Goal: Information Seeking & Learning: Learn about a topic

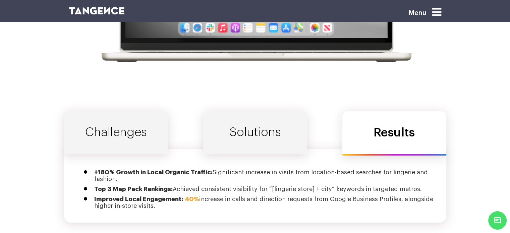
scroll to position [2239, 0]
click at [245, 128] on link "Solutions" at bounding box center [255, 133] width 104 height 44
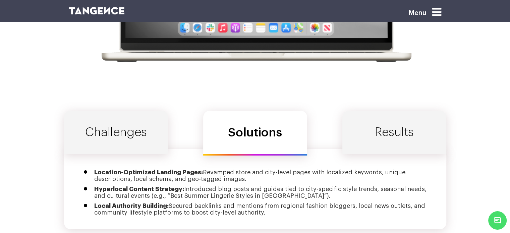
click at [122, 131] on link "Challenges" at bounding box center [116, 133] width 104 height 44
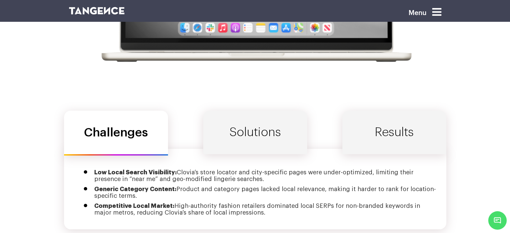
click at [240, 120] on link "Solutions" at bounding box center [255, 133] width 104 height 44
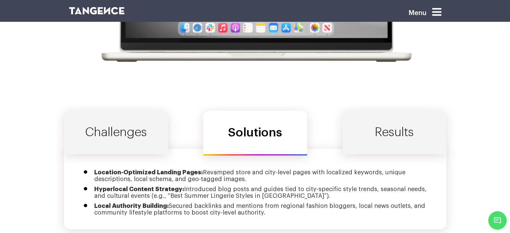
click at [395, 112] on link "Results" at bounding box center [395, 133] width 104 height 44
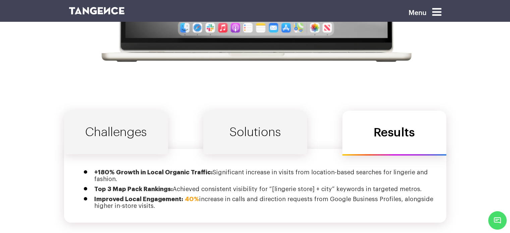
click at [251, 122] on link "Solutions" at bounding box center [255, 133] width 104 height 44
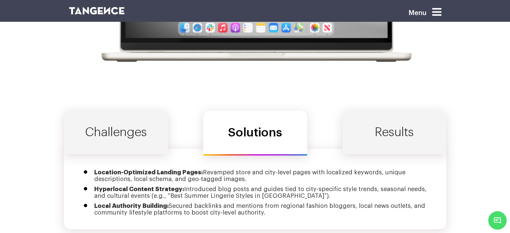
click at [128, 114] on link "Challenges" at bounding box center [116, 133] width 104 height 44
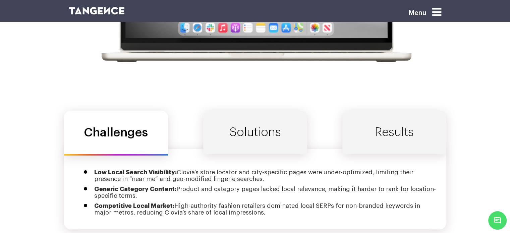
click at [240, 121] on link "Solutions" at bounding box center [255, 133] width 104 height 44
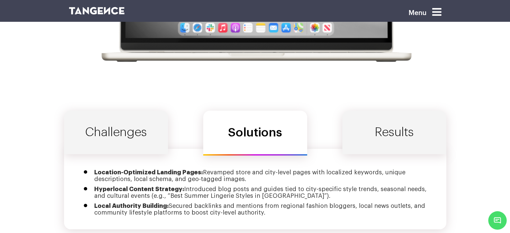
click at [382, 123] on link "Results" at bounding box center [395, 133] width 104 height 44
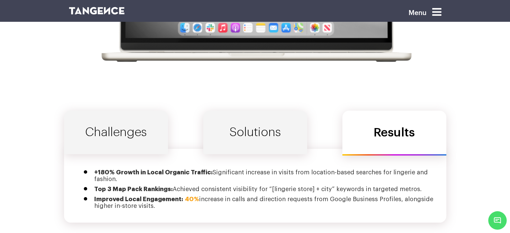
click at [259, 122] on link "Solutions" at bounding box center [255, 133] width 104 height 44
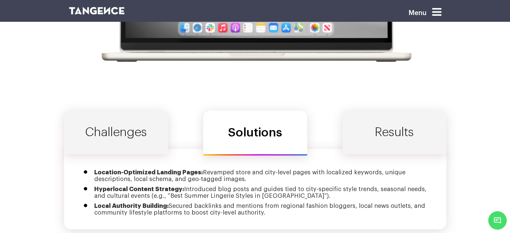
click at [133, 121] on link "Challenges" at bounding box center [116, 133] width 104 height 44
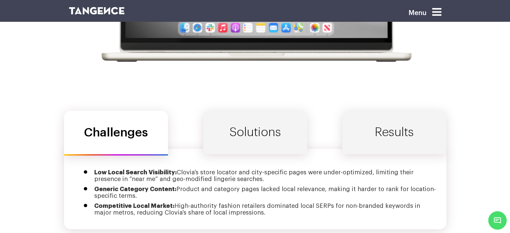
click at [256, 124] on link "Solutions" at bounding box center [255, 133] width 104 height 44
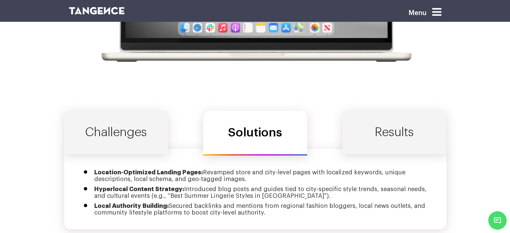
click at [361, 117] on link "Results" at bounding box center [395, 133] width 104 height 44
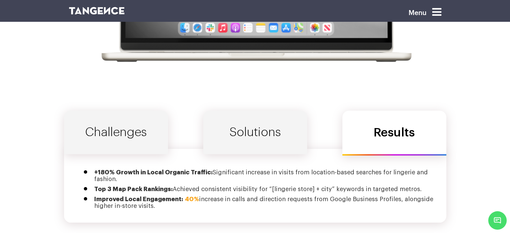
click at [258, 120] on link "Solutions" at bounding box center [255, 133] width 104 height 44
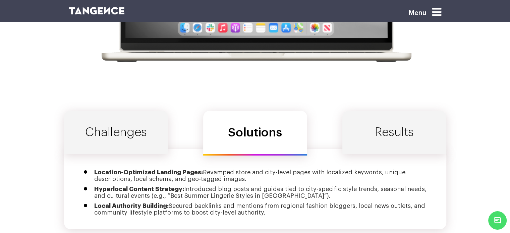
click at [145, 120] on link "Challenges" at bounding box center [116, 133] width 104 height 44
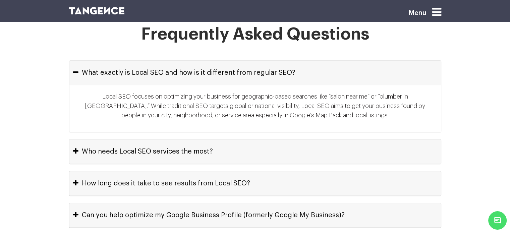
scroll to position [3097, 0]
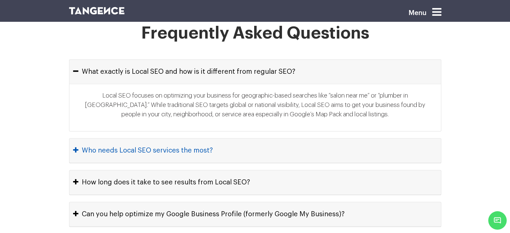
click at [229, 139] on button "Who needs Local SEO services the most?" at bounding box center [255, 151] width 372 height 24
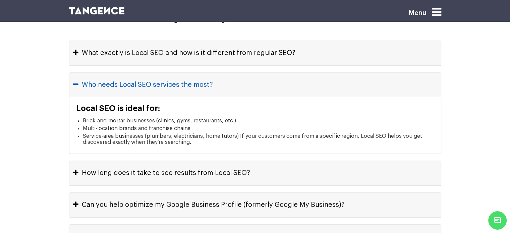
scroll to position [3118, 0]
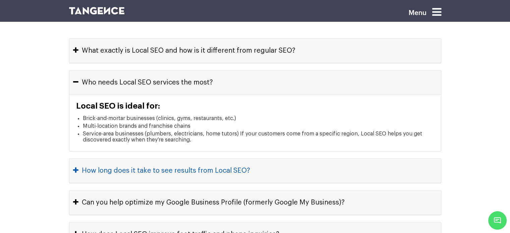
click at [272, 159] on button "How long does it take to see results from Local SEO?" at bounding box center [255, 171] width 372 height 24
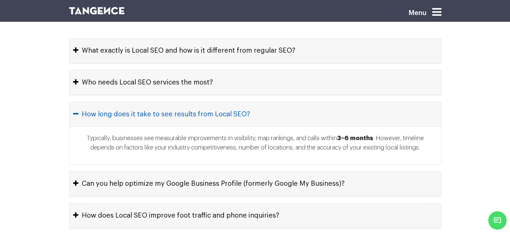
scroll to position [3135, 0]
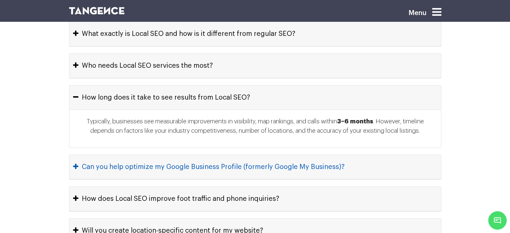
click at [355, 155] on button "Can you help optimize my Google Business Profile (formerly Google My Business)?" at bounding box center [255, 167] width 372 height 24
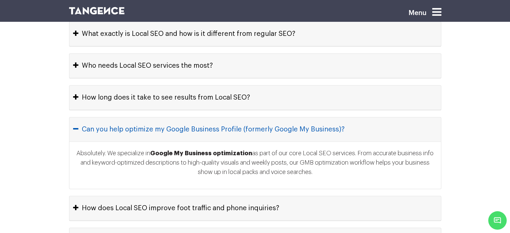
scroll to position [3153, 0]
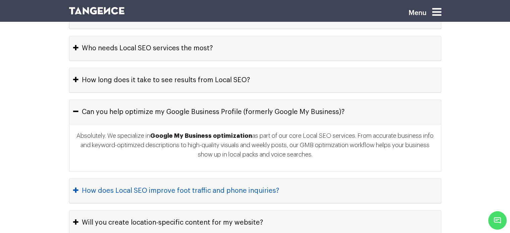
click at [317, 179] on button "How does Local SEO improve foot traffic and phone inquiries?" at bounding box center [255, 191] width 372 height 24
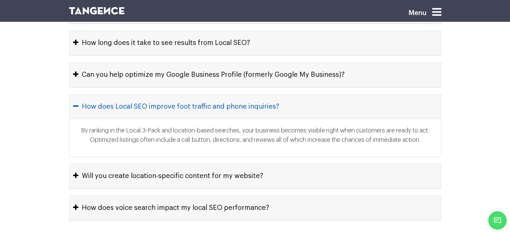
scroll to position [3191, 0]
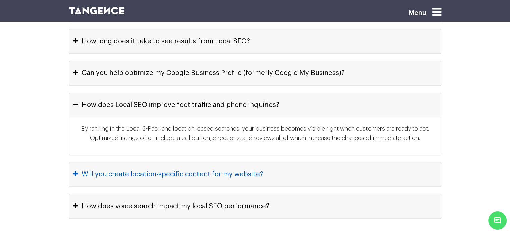
click at [298, 162] on button "Will you create location-specific content for my website?" at bounding box center [255, 174] width 372 height 24
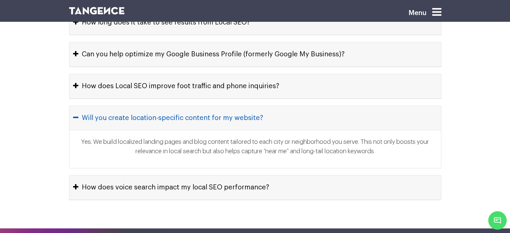
scroll to position [3211, 0]
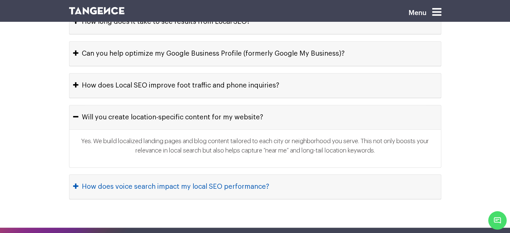
click at [294, 175] on button "How does voice search impact my local SEO performance?" at bounding box center [255, 187] width 372 height 24
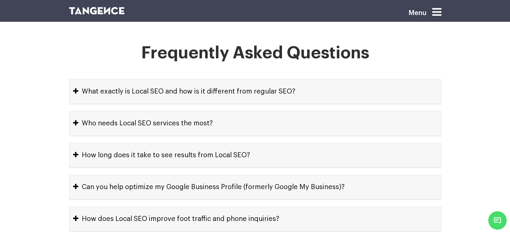
scroll to position [3068, 0]
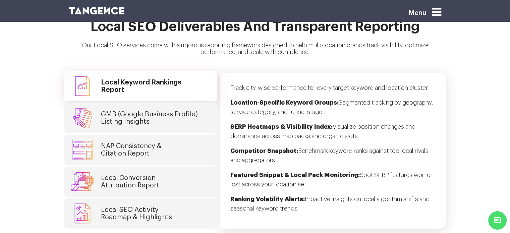
scroll to position [1742, 0]
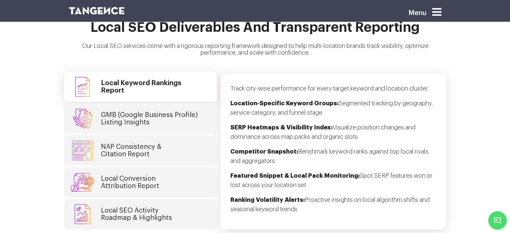
click at [189, 111] on h4 "GMB (Google Business Profile) Listing Insights" at bounding box center [149, 118] width 97 height 15
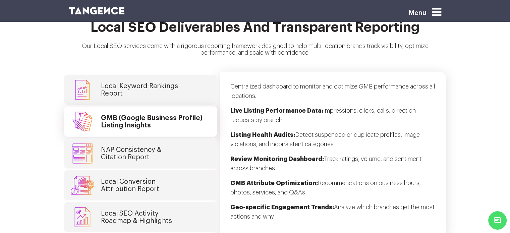
click at [179, 142] on link "NAP Consistency & Citation Report" at bounding box center [140, 154] width 153 height 30
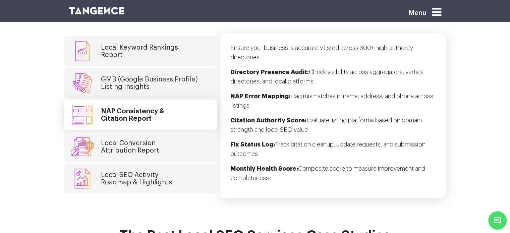
scroll to position [1781, 0]
click at [179, 142] on link "Local Conversion Attribution Report" at bounding box center [140, 147] width 153 height 30
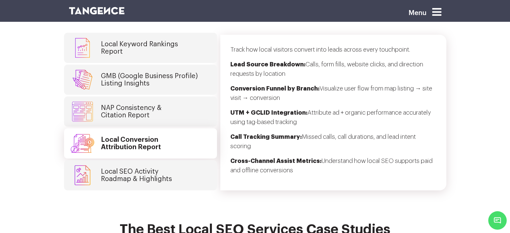
click at [176, 162] on link "Local SEO Activity Roadmap & Highlights" at bounding box center [140, 175] width 153 height 30
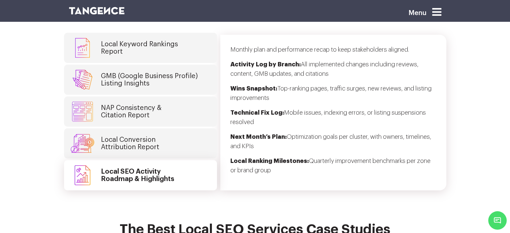
click at [172, 137] on link "Local Conversion Attribution Report" at bounding box center [140, 144] width 153 height 30
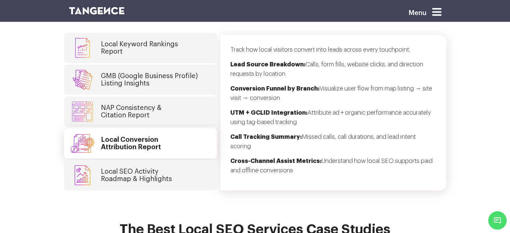
click at [172, 98] on link "NAP Consistency & Citation Report" at bounding box center [140, 112] width 153 height 30
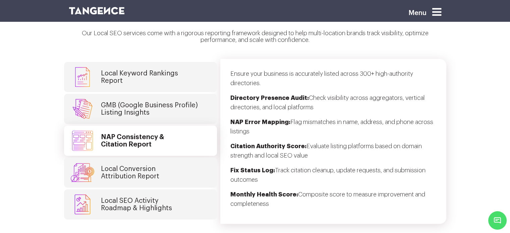
scroll to position [1754, 0]
click at [172, 102] on h4 "GMB (Google Business Profile) Listing Insights" at bounding box center [149, 109] width 97 height 15
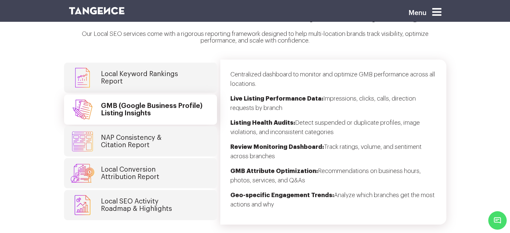
click at [166, 70] on h4 "Local Keyword Rankings Report" at bounding box center [139, 77] width 77 height 15
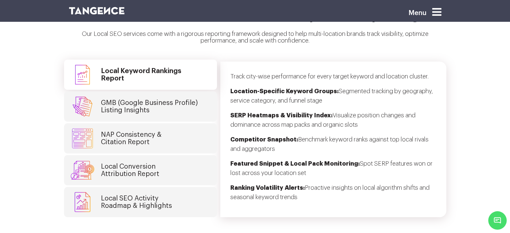
click at [167, 99] on h4 "GMB (Google Business Profile) Listing Insights" at bounding box center [149, 106] width 97 height 15
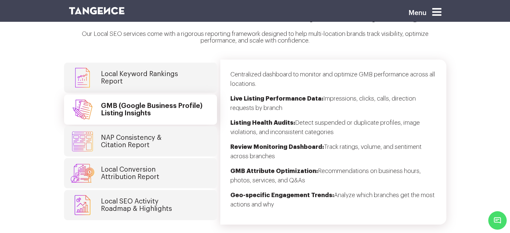
click at [166, 127] on link "NAP Consistency & Citation Report" at bounding box center [140, 141] width 153 height 30
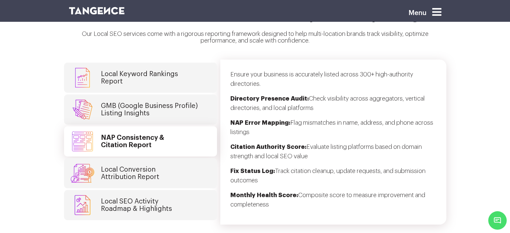
click at [166, 158] on link "Local Conversion Attribution Report" at bounding box center [140, 173] width 153 height 30
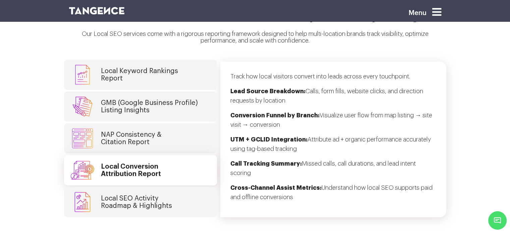
click at [164, 195] on h4 "Local SEO Activity Roadmap & Highlights" at bounding box center [136, 202] width 71 height 15
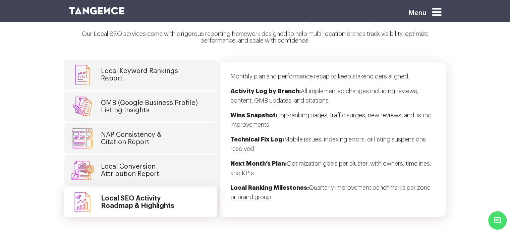
click at [171, 158] on link "Local Conversion Attribution Report" at bounding box center [140, 170] width 153 height 30
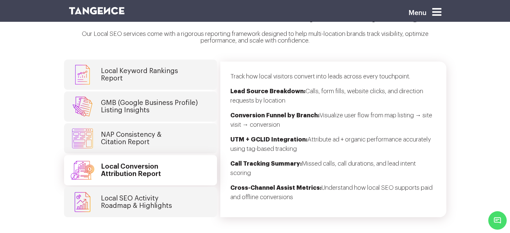
click at [170, 137] on link "NAP Consistency & Citation Report" at bounding box center [140, 138] width 153 height 30
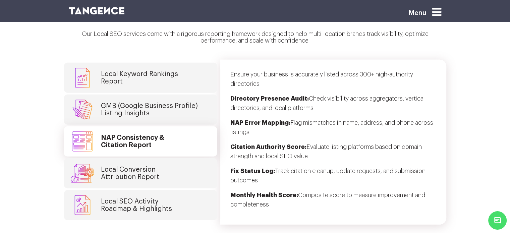
click at [164, 109] on link "GMB (Google Business Profile) Listing Insights" at bounding box center [140, 110] width 153 height 30
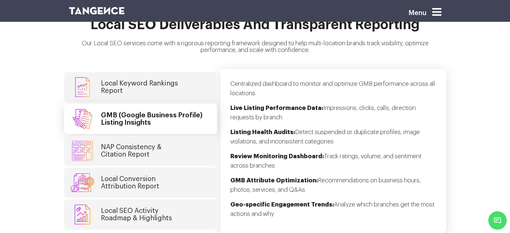
scroll to position [1744, 0]
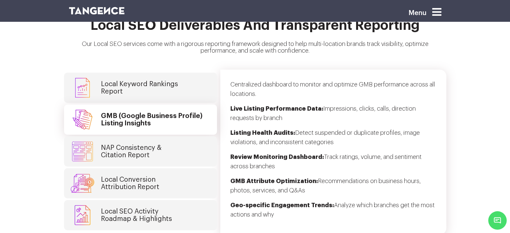
click at [150, 82] on h4 "Local Keyword Rankings Report" at bounding box center [139, 88] width 77 height 15
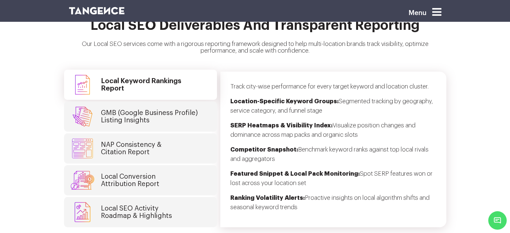
click at [147, 109] on h4 "GMB (Google Business Profile) Listing Insights" at bounding box center [149, 116] width 97 height 15
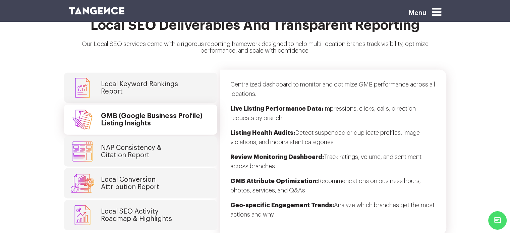
click at [146, 144] on h4 "NAP Consistency & Citation Report" at bounding box center [131, 151] width 61 height 15
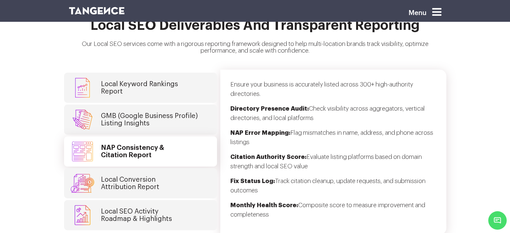
click at [140, 176] on h4 "Local Conversion Attribution Report" at bounding box center [130, 183] width 58 height 15
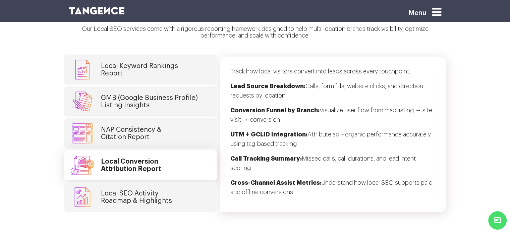
scroll to position [1761, 0]
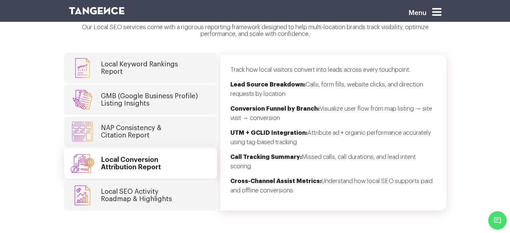
click at [140, 181] on link "Local SEO Activity Roadmap & Highlights" at bounding box center [140, 196] width 153 height 30
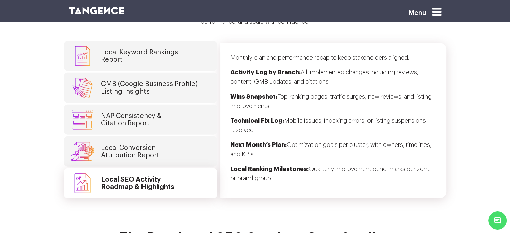
scroll to position [1759, 0]
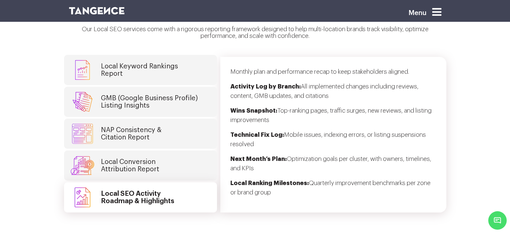
click at [133, 158] on h4 "Local Conversion Attribution Report" at bounding box center [130, 165] width 58 height 15
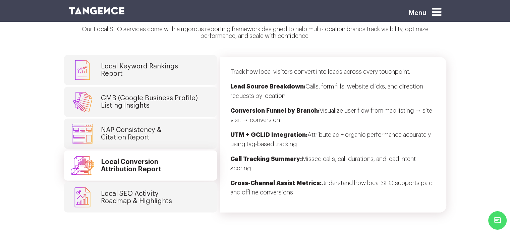
click at [137, 128] on h4 "NAP Consistency & Citation Report" at bounding box center [131, 133] width 61 height 15
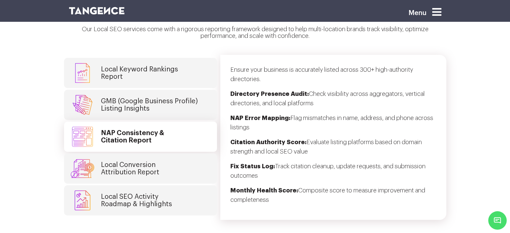
click at [133, 98] on h4 "GMB (Google Business Profile) Listing Insights" at bounding box center [149, 105] width 97 height 15
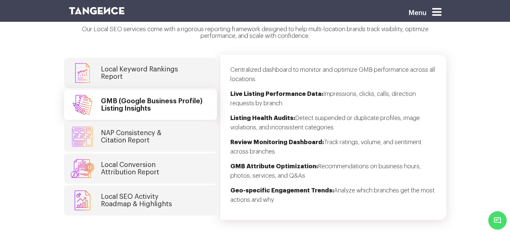
click at [133, 68] on h4 "Local Keyword Rankings Report" at bounding box center [139, 73] width 77 height 15
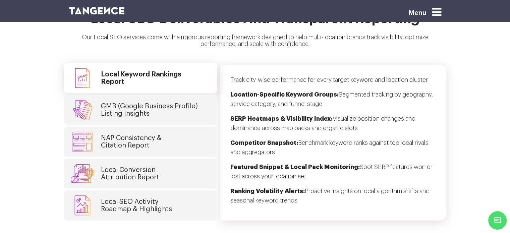
scroll to position [1749, 0]
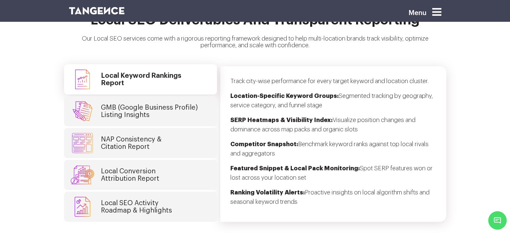
click at [133, 104] on h4 "GMB (Google Business Profile) Listing Insights" at bounding box center [149, 111] width 97 height 15
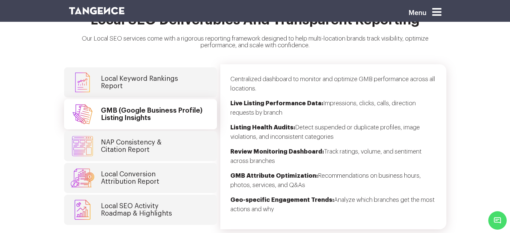
click at [140, 139] on h4 "NAP Consistency & Citation Report" at bounding box center [131, 146] width 61 height 15
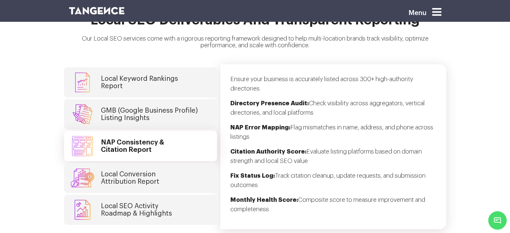
click at [143, 171] on h4 "Local Conversion Attribution Report" at bounding box center [130, 178] width 58 height 15
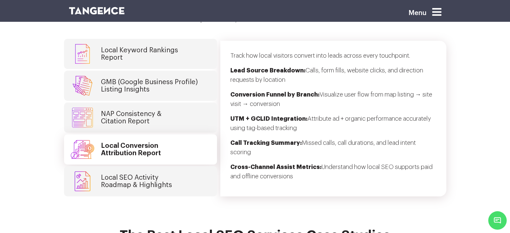
scroll to position [1776, 0]
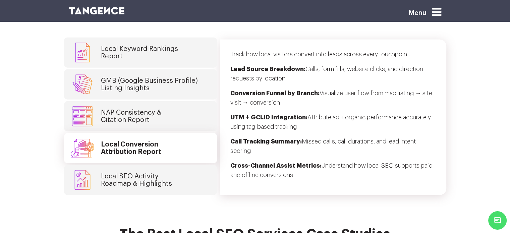
click at [143, 173] on h4 "Local SEO Activity Roadmap & Highlights" at bounding box center [136, 180] width 71 height 15
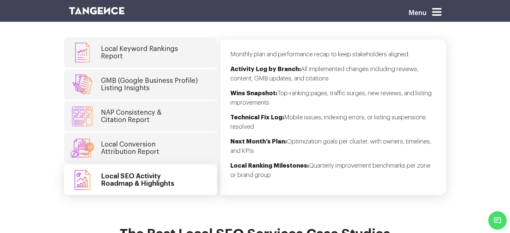
click at [138, 141] on h4 "Local Conversion Attribution Report" at bounding box center [130, 148] width 58 height 15
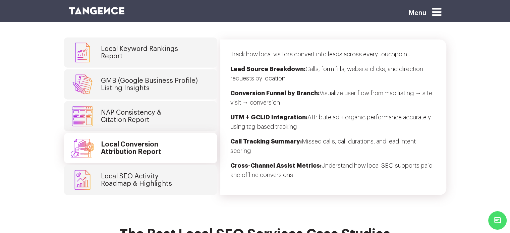
click at [139, 109] on h4 "NAP Consistency & Citation Report" at bounding box center [131, 116] width 61 height 15
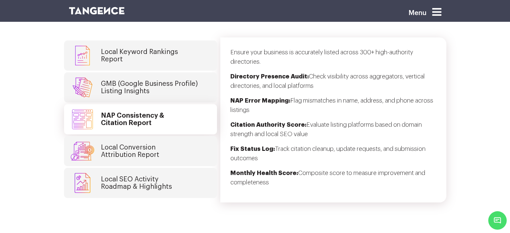
scroll to position [1755, 0]
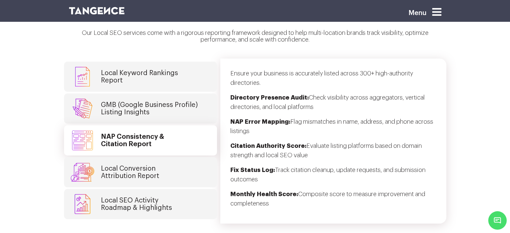
click at [139, 101] on h4 "GMB (Google Business Profile) Listing Insights" at bounding box center [149, 108] width 97 height 15
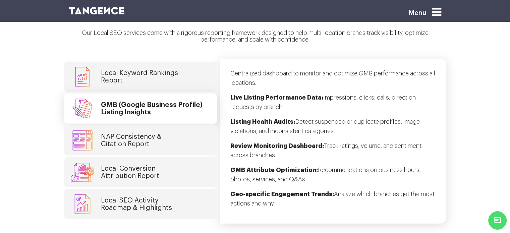
click at [137, 70] on h4 "Local Keyword Rankings Report" at bounding box center [139, 76] width 77 height 15
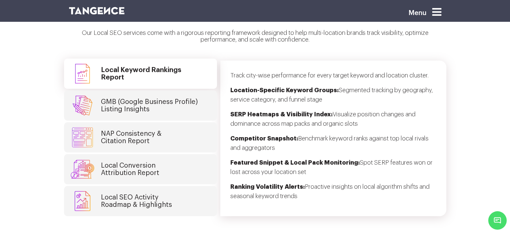
click at [136, 98] on h4 "GMB (Google Business Profile) Listing Insights" at bounding box center [149, 105] width 97 height 15
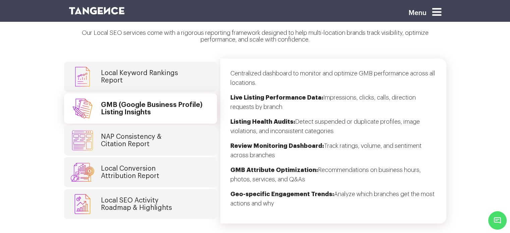
click at [141, 133] on h4 "NAP Consistency & Citation Report" at bounding box center [131, 140] width 61 height 15
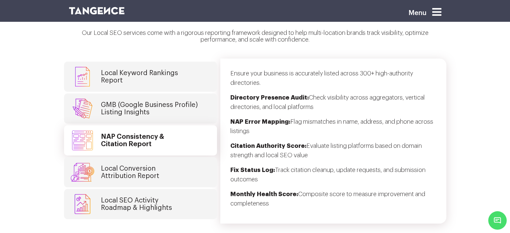
click at [147, 101] on h4 "GMB (Google Business Profile) Listing Insights" at bounding box center [149, 108] width 97 height 15
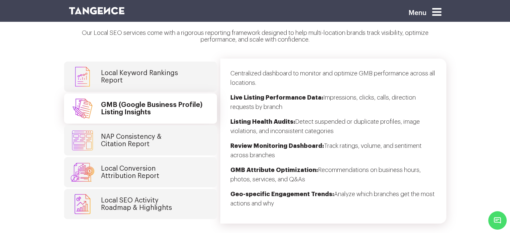
click at [145, 157] on link "Local Conversion Attribution Report" at bounding box center [140, 172] width 153 height 30
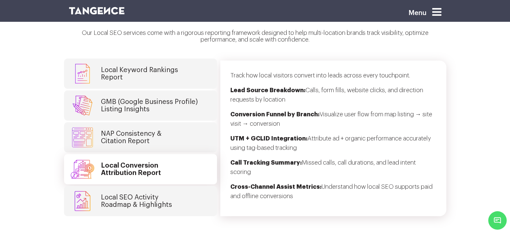
click at [144, 130] on h4 "NAP Consistency & Citation Report" at bounding box center [131, 137] width 61 height 15
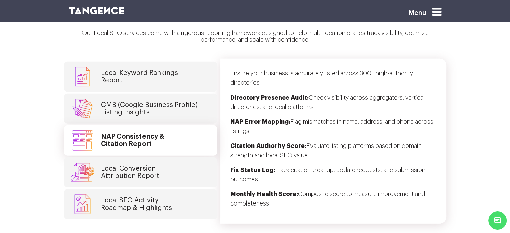
click at [146, 104] on h4 "GMB (Google Business Profile) Listing Insights" at bounding box center [149, 108] width 97 height 15
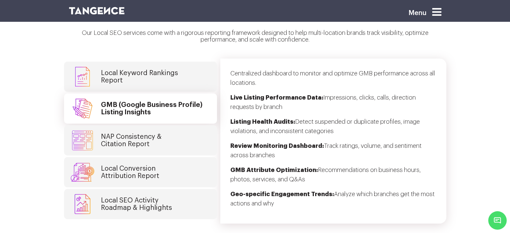
click at [150, 74] on link "Local Keyword Rankings Report" at bounding box center [140, 77] width 153 height 30
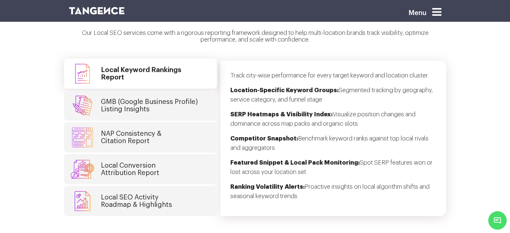
click at [152, 130] on h4 "NAP Consistency & Citation Report" at bounding box center [131, 137] width 61 height 15
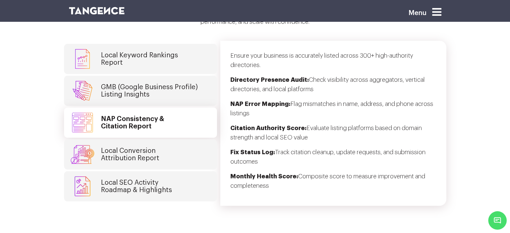
scroll to position [1774, 0]
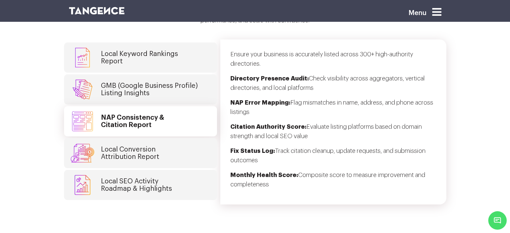
click at [150, 146] on h4 "Local Conversion Attribution Report" at bounding box center [130, 153] width 58 height 15
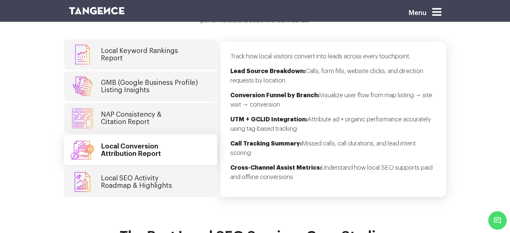
click at [148, 175] on h4 "Local SEO Activity Roadmap & Highlights" at bounding box center [136, 182] width 71 height 15
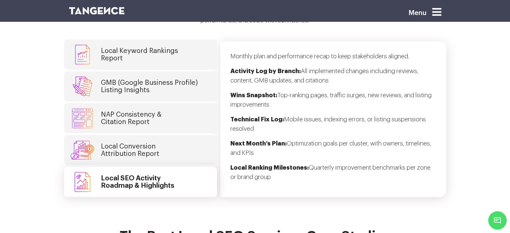
click at [148, 143] on h4 "Local Conversion Attribution Report" at bounding box center [130, 150] width 58 height 15
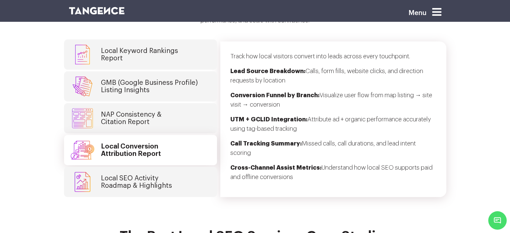
click at [152, 115] on link "NAP Consistency & Citation Report" at bounding box center [140, 118] width 153 height 30
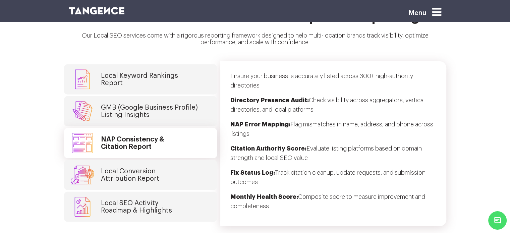
scroll to position [1751, 0]
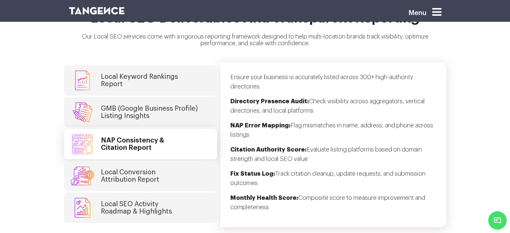
click at [151, 111] on link "GMB (Google Business Profile) Listing Insights" at bounding box center [140, 112] width 153 height 30
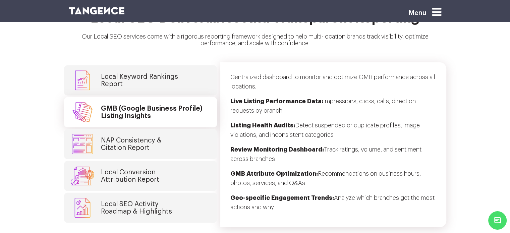
click at [150, 73] on h4 "Local Keyword Rankings Report" at bounding box center [139, 80] width 77 height 15
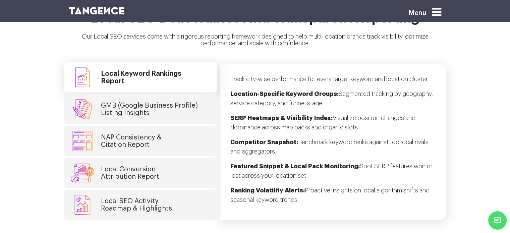
click at [146, 102] on h4 "GMB (Google Business Profile) Listing Insights" at bounding box center [149, 109] width 97 height 15
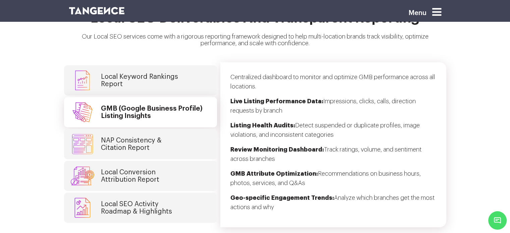
click at [148, 137] on h4 "NAP Consistency & Citation Report" at bounding box center [131, 144] width 61 height 15
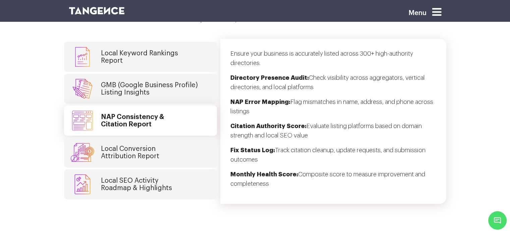
scroll to position [1775, 0]
click at [148, 137] on link "Local Conversion Attribution Report" at bounding box center [140, 152] width 153 height 30
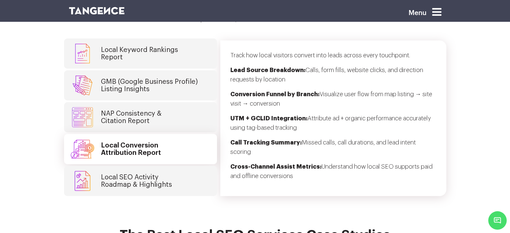
click at [145, 174] on h4 "Local SEO Activity Roadmap & Highlights" at bounding box center [136, 181] width 71 height 15
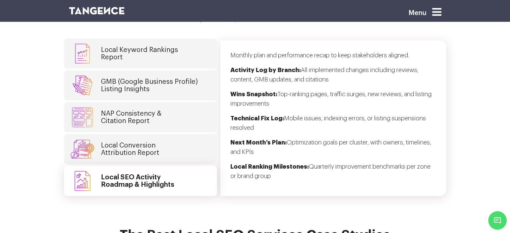
click at [142, 142] on h4 "Local Conversion Attribution Report" at bounding box center [130, 149] width 58 height 15
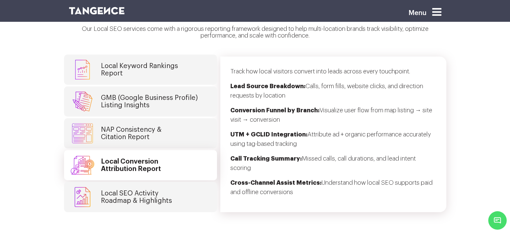
scroll to position [1755, 0]
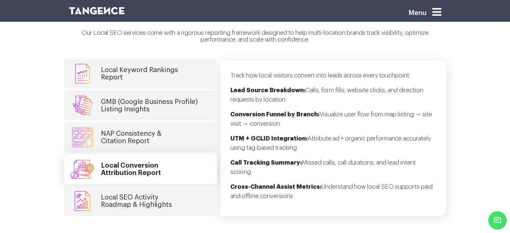
click at [142, 132] on h4 "NAP Consistency & Citation Report" at bounding box center [131, 137] width 61 height 15
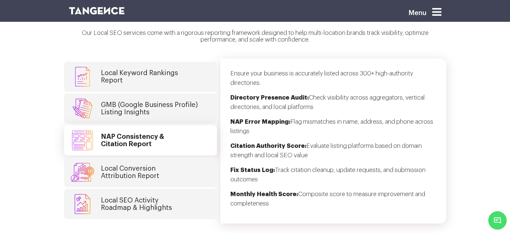
click at [139, 101] on h4 "GMB (Google Business Profile) Listing Insights" at bounding box center [149, 108] width 97 height 15
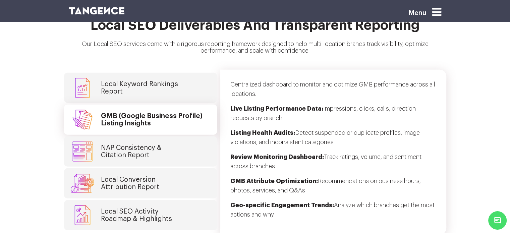
scroll to position [1743, 0]
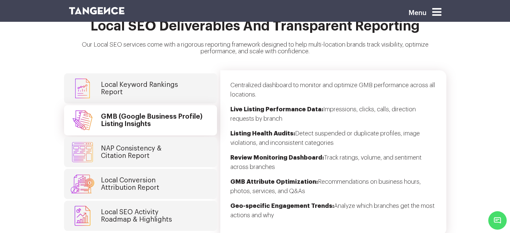
click at [136, 81] on h4 "Local Keyword Rankings Report" at bounding box center [139, 88] width 77 height 15
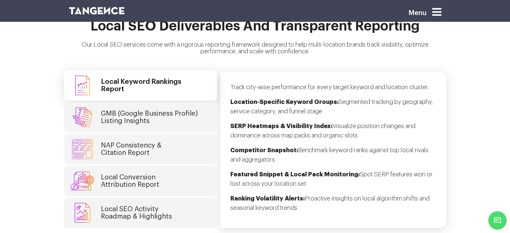
click at [137, 111] on h4 "GMB (Google Business Profile) Listing Insights" at bounding box center [149, 117] width 97 height 15
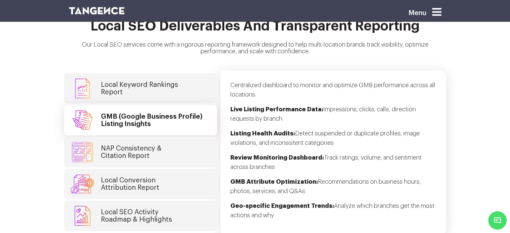
click at [136, 145] on h4 "NAP Consistency & Citation Report" at bounding box center [131, 152] width 61 height 15
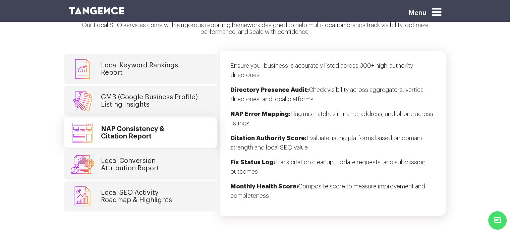
scroll to position [1764, 0]
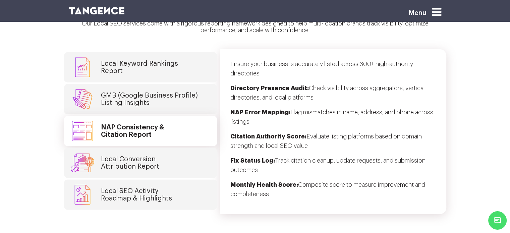
click at [179, 156] on link "Local Conversion Attribution Report" at bounding box center [140, 163] width 153 height 30
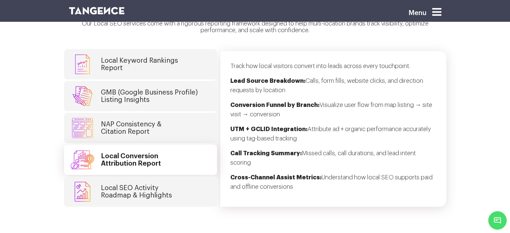
click at [178, 186] on link "Local SEO Activity Roadmap & Highlights" at bounding box center [140, 192] width 153 height 30
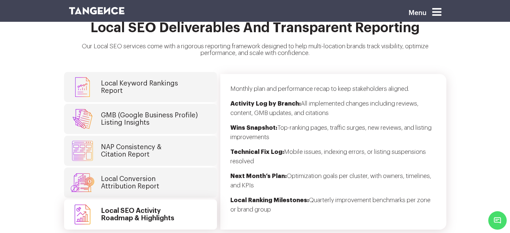
scroll to position [1741, 0]
click at [169, 88] on link "Local Keyword Rankings Report" at bounding box center [140, 87] width 153 height 30
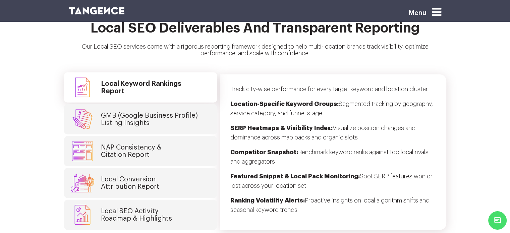
click at [178, 114] on h4 "GMB (Google Business Profile) Listing Insights" at bounding box center [149, 119] width 97 height 15
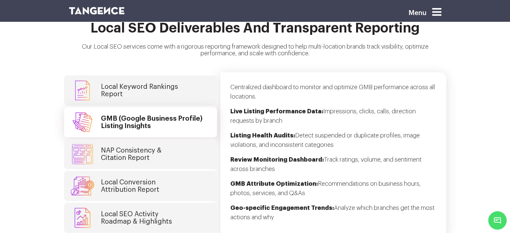
click at [178, 139] on link "NAP Consistency & Citation Report" at bounding box center [140, 154] width 153 height 30
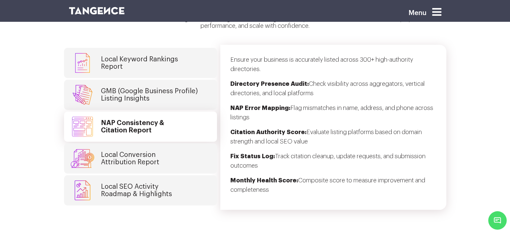
scroll to position [1770, 0]
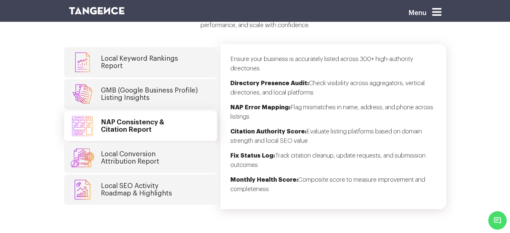
click at [178, 146] on link "Local Conversion Attribution Report" at bounding box center [140, 158] width 153 height 30
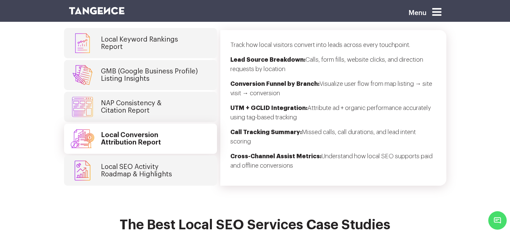
scroll to position [1786, 0]
click at [178, 155] on link "Local SEO Activity Roadmap & Highlights" at bounding box center [140, 170] width 153 height 30
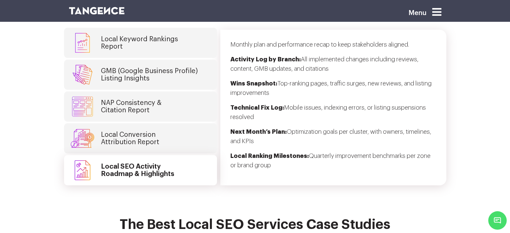
click at [175, 123] on link "Local Conversion Attribution Report" at bounding box center [140, 138] width 153 height 30
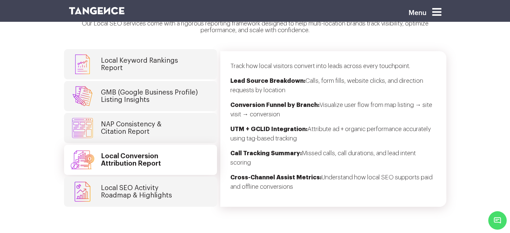
scroll to position [1763, 0]
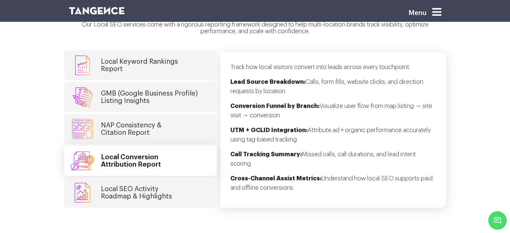
click at [175, 119] on link "NAP Consistency & Citation Report" at bounding box center [140, 129] width 153 height 30
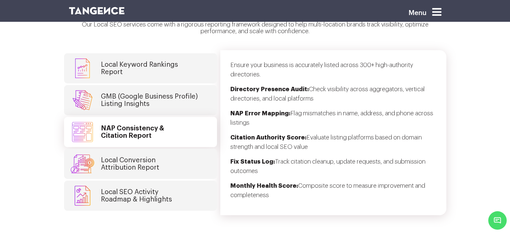
scroll to position [1747, 0]
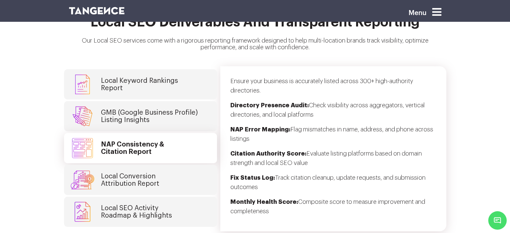
click at [175, 119] on link "GMB (Google Business Profile) Listing Insights" at bounding box center [140, 116] width 153 height 30
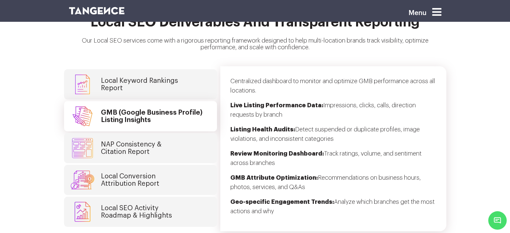
click at [186, 80] on link "Local Keyword Rankings Report" at bounding box center [140, 84] width 153 height 30
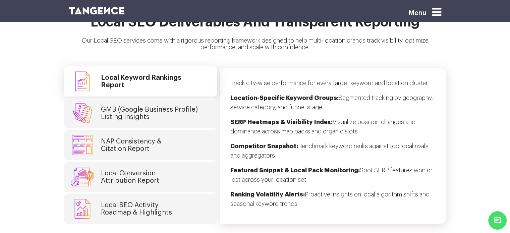
click at [178, 108] on h4 "GMB (Google Business Profile) Listing Insights" at bounding box center [149, 113] width 97 height 15
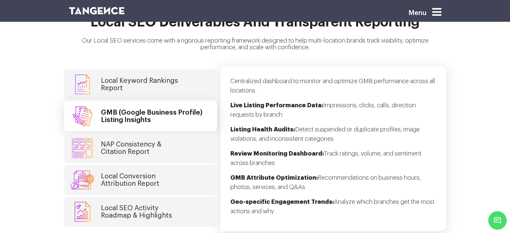
click at [175, 141] on link "NAP Consistency & Citation Report" at bounding box center [140, 148] width 153 height 30
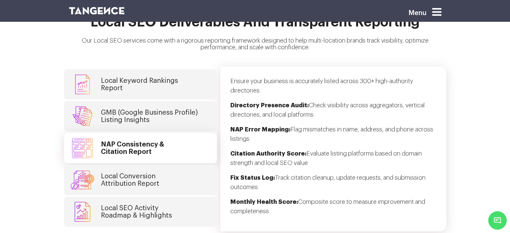
click at [168, 176] on link "Local Conversion Attribution Report" at bounding box center [140, 180] width 153 height 30
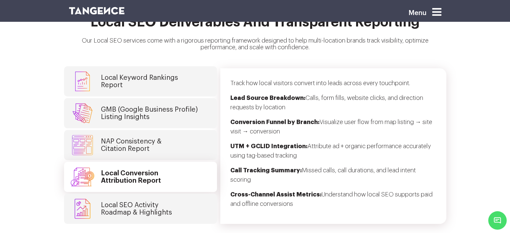
click at [190, 204] on link "Local SEO Activity Roadmap & Highlights" at bounding box center [140, 209] width 153 height 30
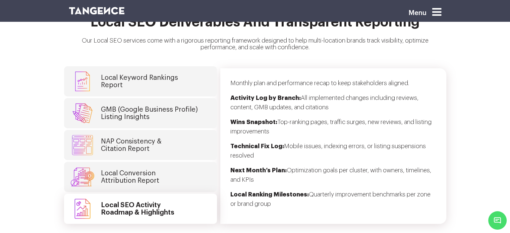
click at [171, 162] on link "Local Conversion Attribution Report" at bounding box center [140, 177] width 153 height 30
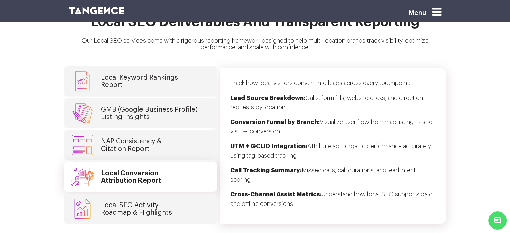
click at [173, 132] on link "NAP Consistency & Citation Report" at bounding box center [140, 145] width 153 height 30
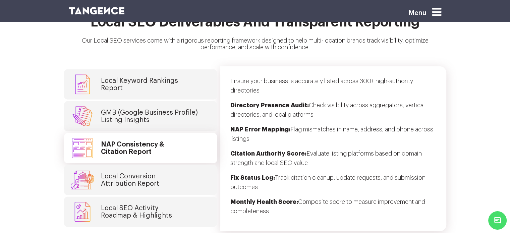
click at [181, 114] on link "GMB (Google Business Profile) Listing Insights" at bounding box center [140, 116] width 153 height 30
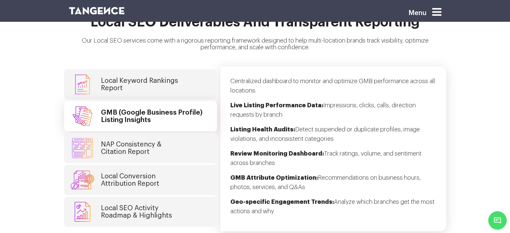
click at [187, 80] on link "Local Keyword Rankings Report" at bounding box center [140, 84] width 153 height 30
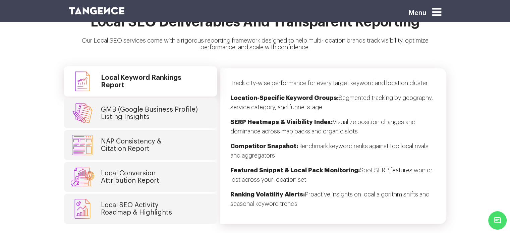
click at [180, 110] on link "GMB (Google Business Profile) Listing Insights" at bounding box center [140, 113] width 153 height 30
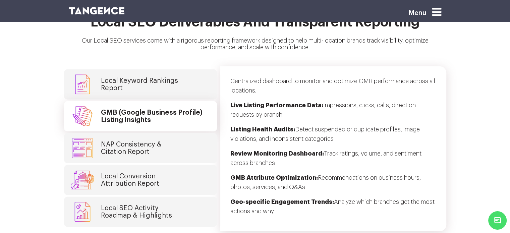
click at [178, 133] on link "NAP Consistency & Citation Report" at bounding box center [140, 148] width 153 height 30
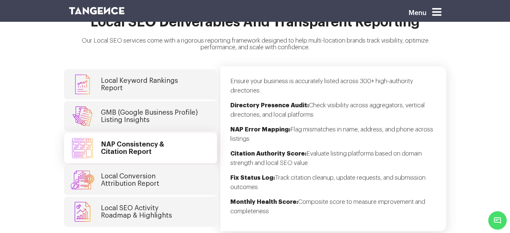
click at [174, 177] on link "Local Conversion Attribution Report" at bounding box center [140, 180] width 153 height 30
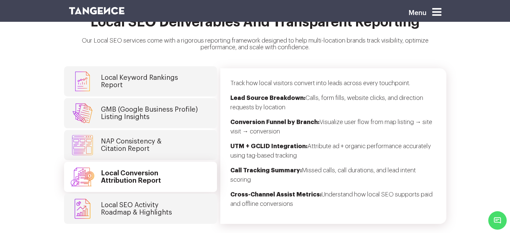
scroll to position [1759, 0]
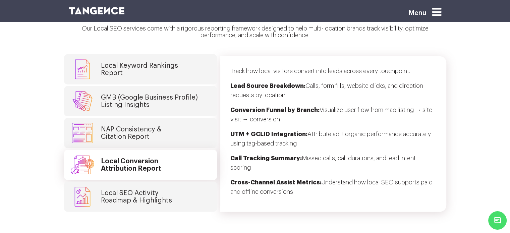
click at [174, 182] on link "Local SEO Activity Roadmap & Highlights" at bounding box center [140, 197] width 153 height 30
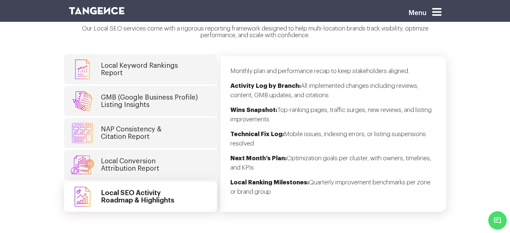
click at [164, 161] on link "Local Conversion Attribution Report" at bounding box center [140, 165] width 153 height 30
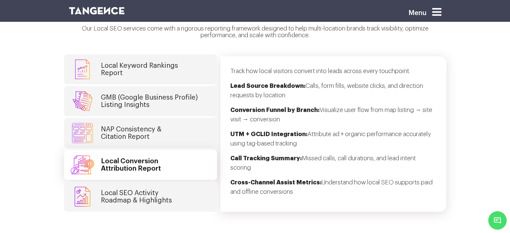
click at [177, 127] on link "NAP Consistency & Citation Report" at bounding box center [140, 133] width 153 height 30
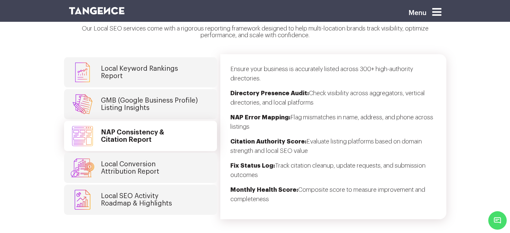
click at [169, 155] on link "Local Conversion Attribution Report" at bounding box center [140, 168] width 153 height 30
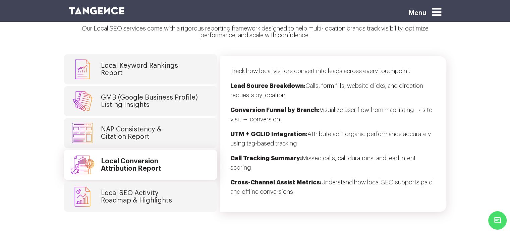
scroll to position [1786, 0]
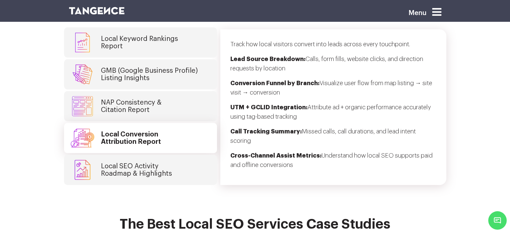
click at [169, 163] on h4 "Local SEO Activity Roadmap & Highlights" at bounding box center [136, 170] width 71 height 15
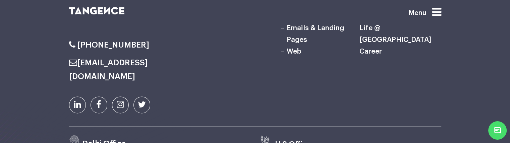
scroll to position [3548, 0]
